Goal: Find specific page/section: Find specific page/section

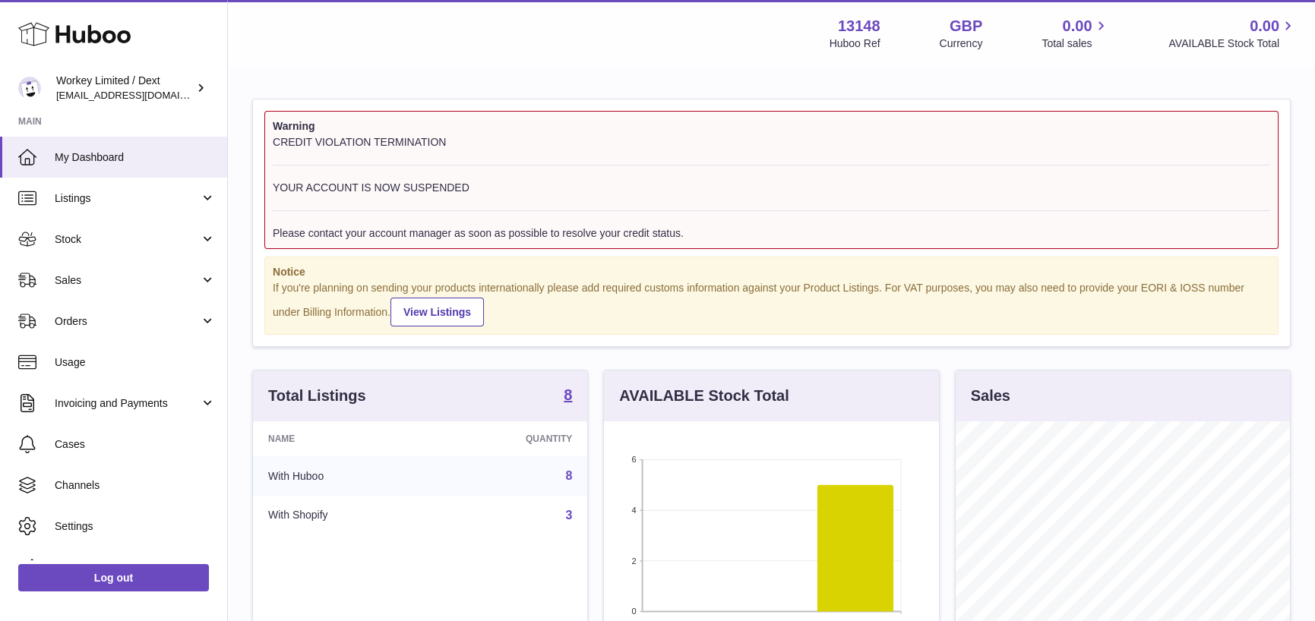
scroll to position [236, 334]
drag, startPoint x: 134, startPoint y: 209, endPoint x: 133, endPoint y: 225, distance: 16.0
click at [134, 209] on link "Listings" at bounding box center [113, 198] width 227 height 41
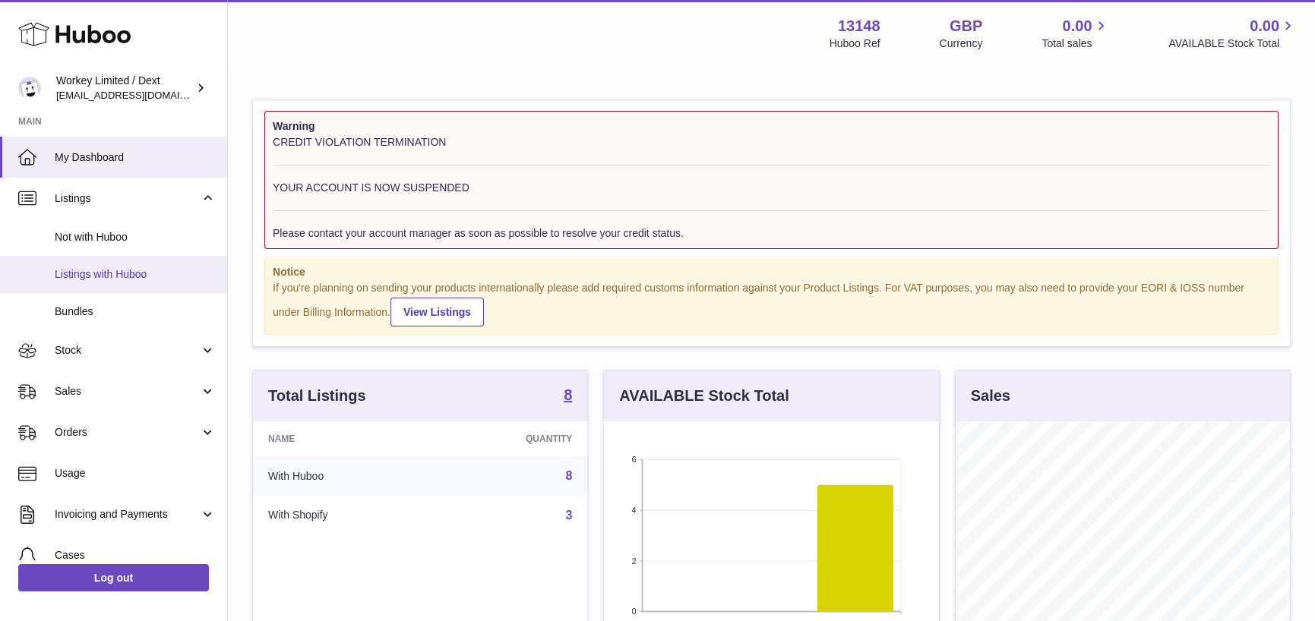
click at [134, 267] on span "Listings with Huboo" at bounding box center [135, 274] width 161 height 14
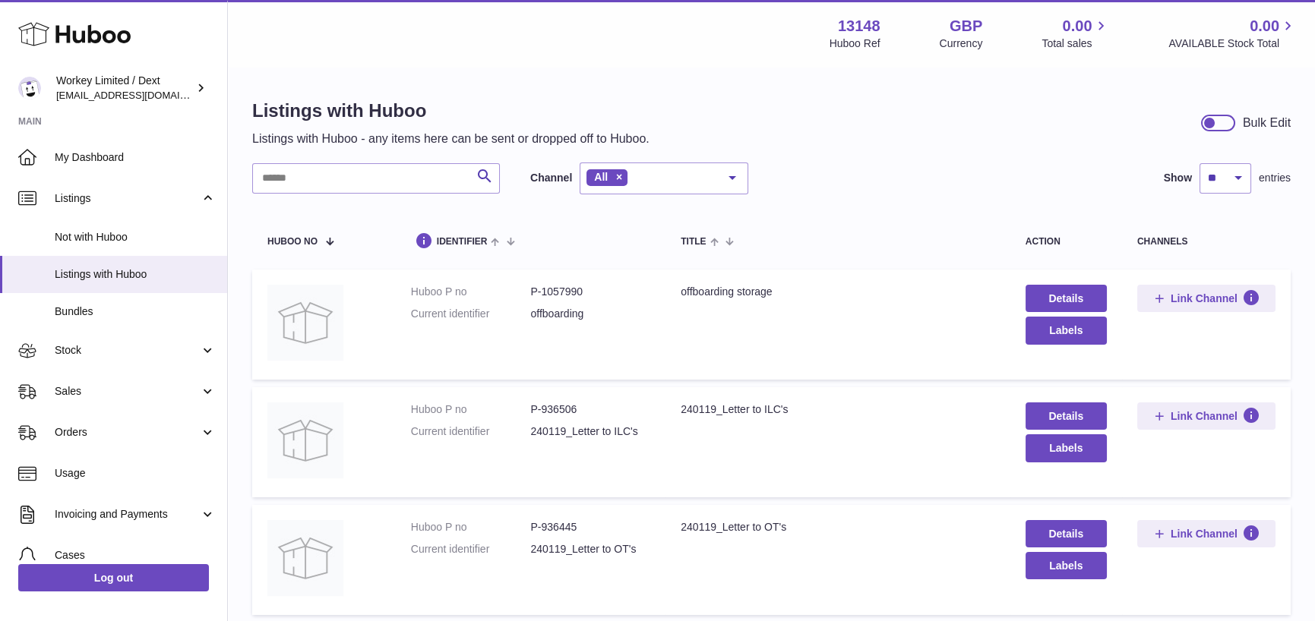
click at [562, 295] on dd "P-1057990" at bounding box center [590, 292] width 120 height 14
